Goal: Transaction & Acquisition: Purchase product/service

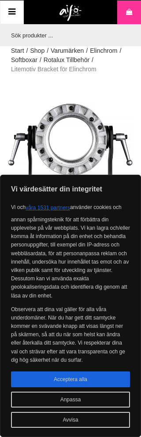
scroll to position [0, 12]
